Goal: Information Seeking & Learning: Learn about a topic

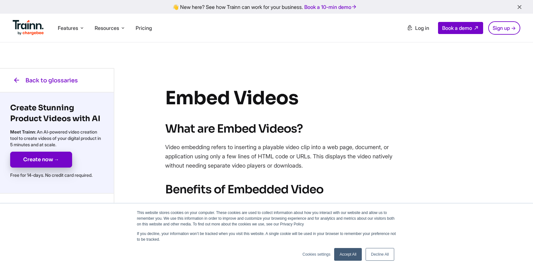
click at [345, 254] on link "Accept All" at bounding box center [348, 254] width 28 height 13
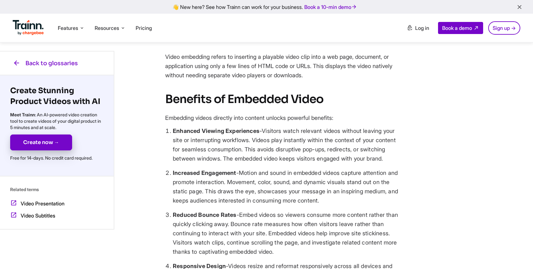
scroll to position [85, 0]
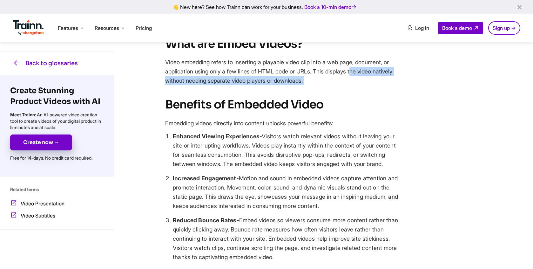
drag, startPoint x: 319, startPoint y: 69, endPoint x: 320, endPoint y: 91, distance: 21.6
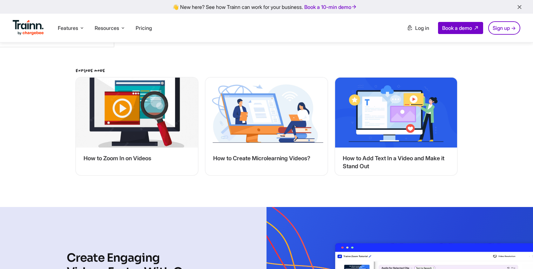
scroll to position [1095, 0]
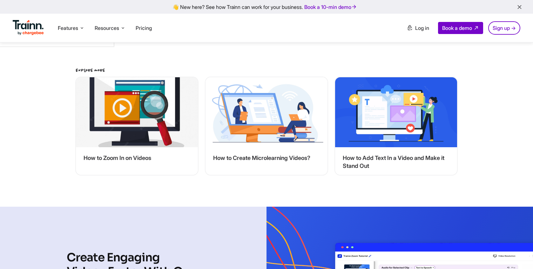
click at [243, 167] on link "How to Create Microlearning Videos?" at bounding box center [261, 158] width 112 height 18
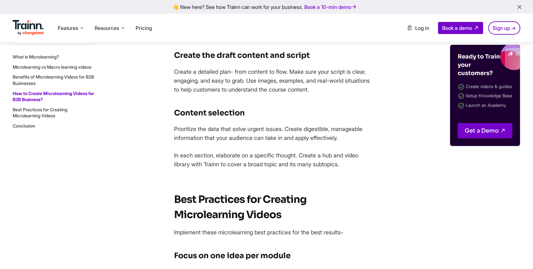
scroll to position [1258, 0]
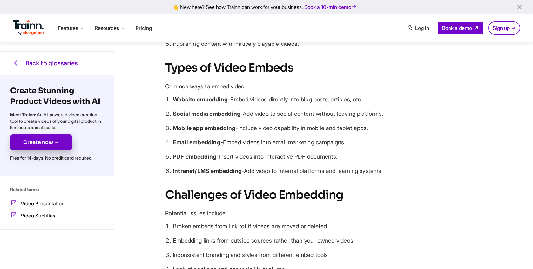
scroll to position [441, 0]
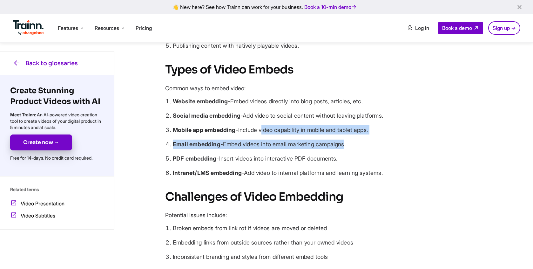
drag, startPoint x: 263, startPoint y: 137, endPoint x: 349, endPoint y: 151, distance: 87.1
click at [349, 151] on ul "Website embedding -Embed videos directly into blog posts, articles, etc. Social…" at bounding box center [284, 137] width 238 height 81
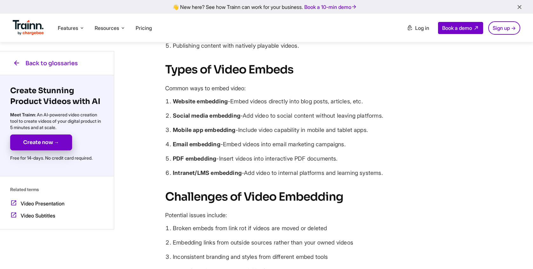
click at [300, 134] on li "Mobile app embedding -Include video capability in mobile and tablet apps." at bounding box center [288, 129] width 231 height 9
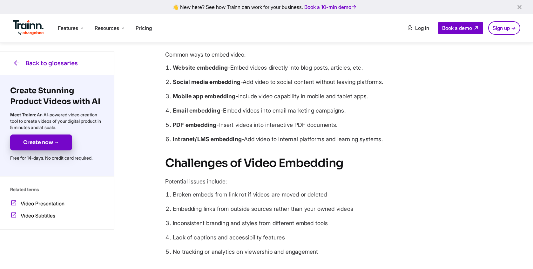
scroll to position [495, 0]
